Goal: Transaction & Acquisition: Purchase product/service

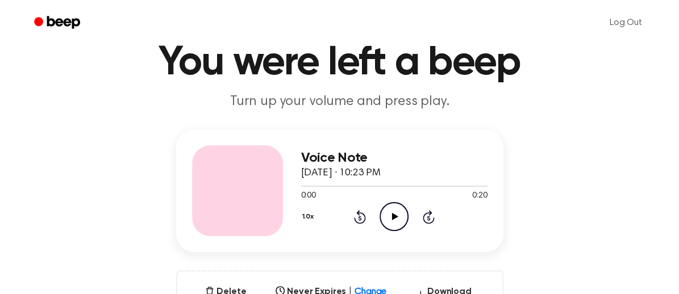
scroll to position [114, 0]
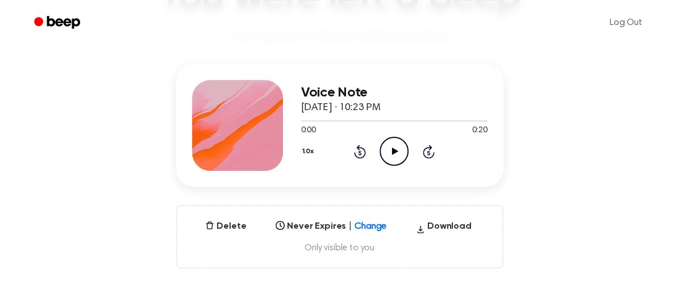
click at [393, 150] on icon "Play Audio" at bounding box center [394, 151] width 29 height 29
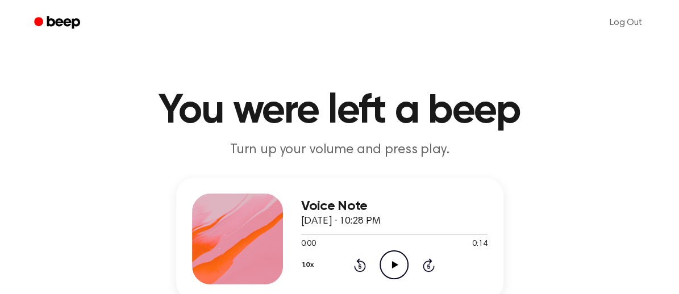
click at [393, 260] on icon "Play Audio" at bounding box center [394, 265] width 29 height 29
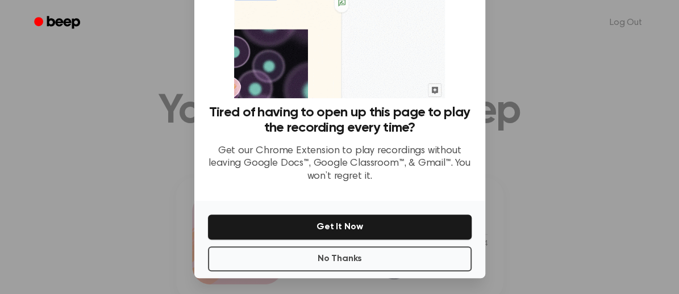
scroll to position [119, 0]
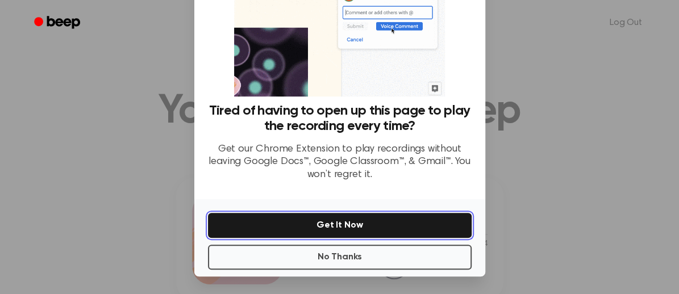
click at [370, 229] on button "Get It Now" at bounding box center [340, 225] width 264 height 25
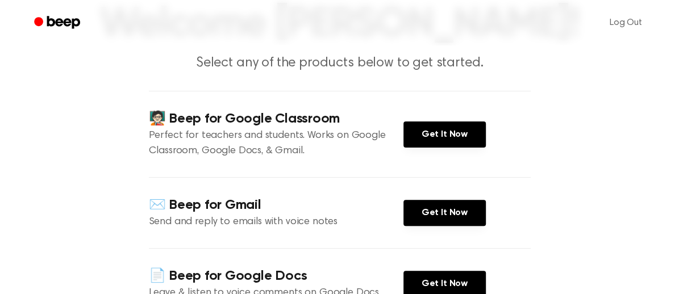
scroll to position [171, 0]
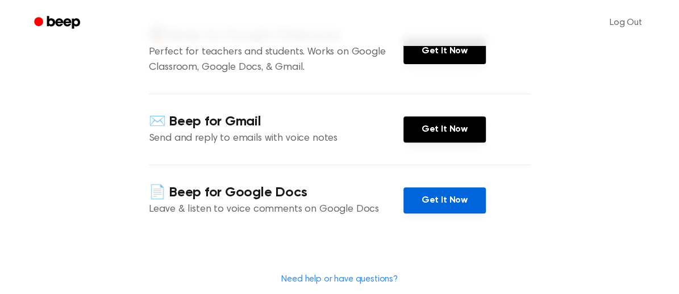
click at [437, 198] on link "Get It Now" at bounding box center [445, 201] width 82 height 26
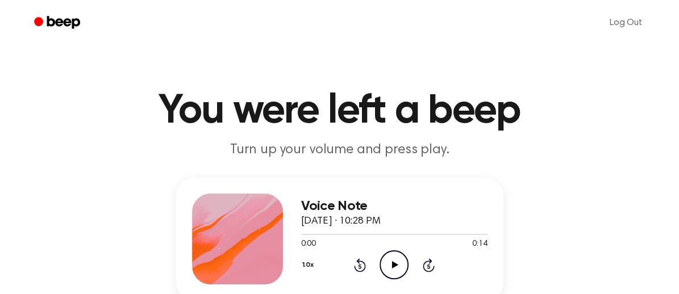
click at [395, 263] on icon "Play Audio" at bounding box center [394, 265] width 29 height 29
click at [401, 264] on icon "Pause Audio" at bounding box center [394, 265] width 29 height 29
